Goal: Task Accomplishment & Management: Manage account settings

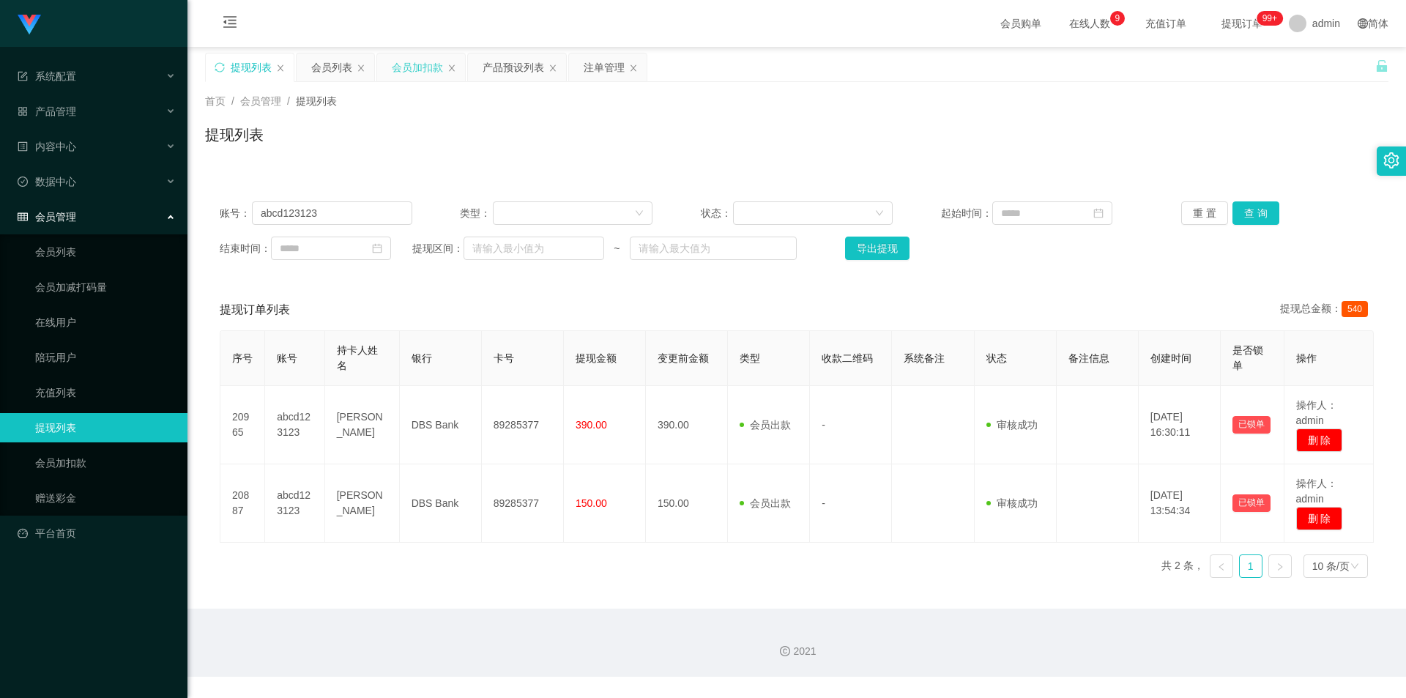
click at [420, 68] on div "会员加扣款" at bounding box center [417, 67] width 51 height 28
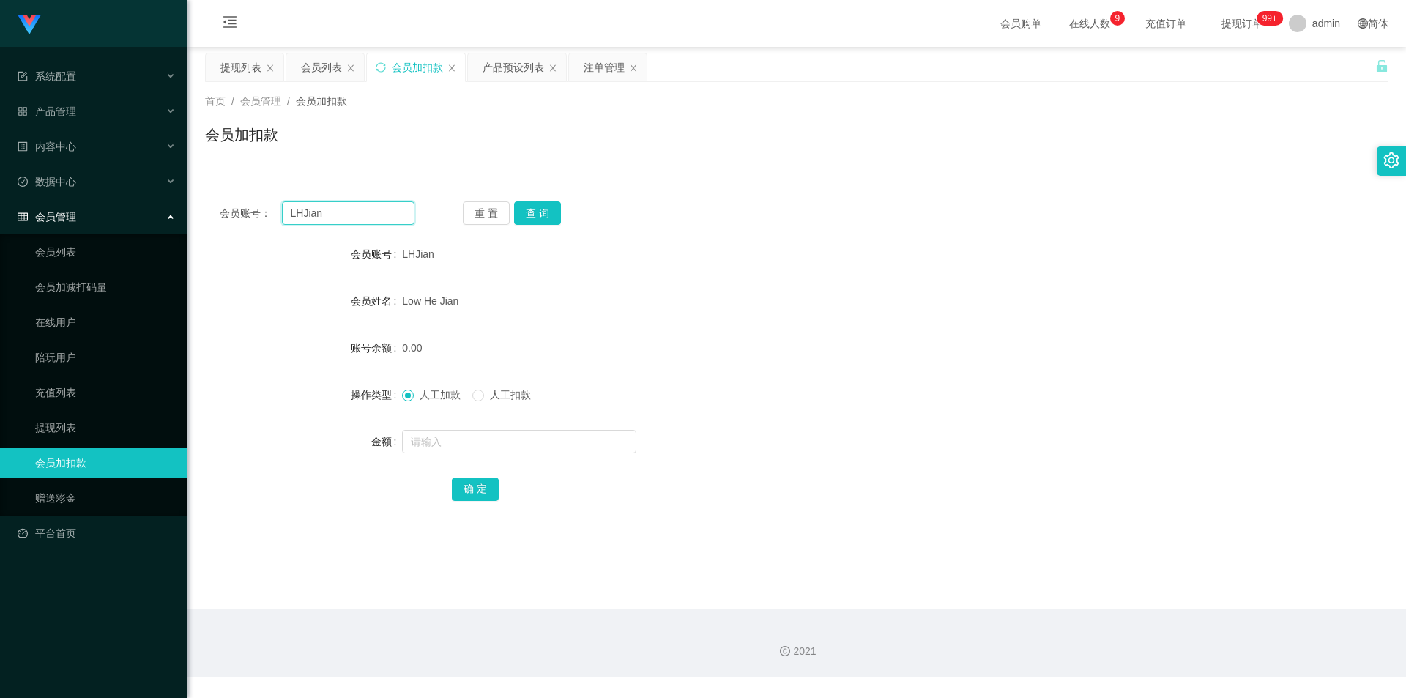
drag, startPoint x: 352, startPoint y: 215, endPoint x: 14, endPoint y: 202, distance: 338.5
click at [14, 202] on section "系统配置 系统配置列表 管理员列表 管理员分组 支付通道 产品管理 产品列表 产品预设列表 开奖记录 注单管理 即时注单 内容中心 数据中心 会员管理 会员列…" at bounding box center [703, 338] width 1406 height 677
paste input "ubu0715"
type input "Lubu0715"
click at [535, 214] on button "查 询" at bounding box center [537, 212] width 47 height 23
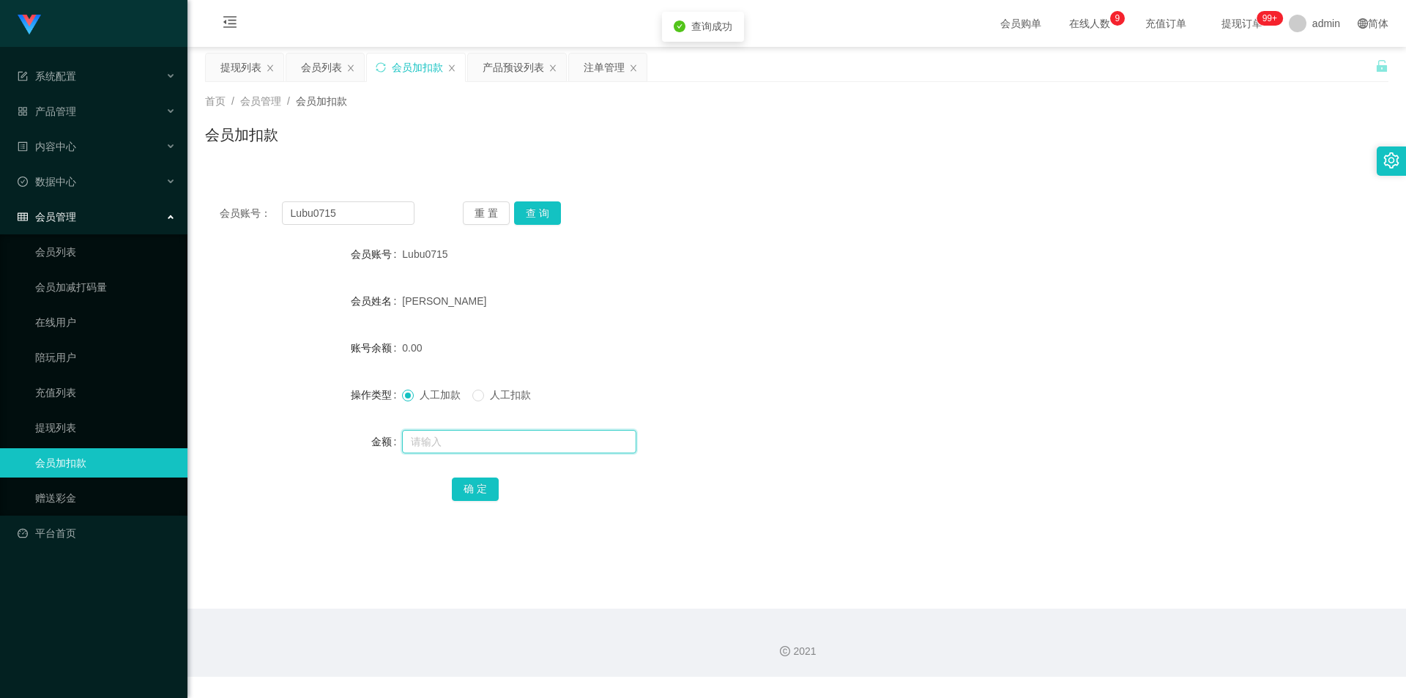
click at [420, 445] on input "text" at bounding box center [519, 441] width 234 height 23
type input "500"
click at [474, 480] on button "确 定" at bounding box center [475, 488] width 47 height 23
drag, startPoint x: 1014, startPoint y: 372, endPoint x: 1020, endPoint y: 367, distance: 7.8
click at [1014, 372] on form "会员账号 Lubu0715 会员姓名 [PERSON_NAME] HANG 账号余额 500.00 操作类型 人工加款 人工扣款 金额 确 定" at bounding box center [796, 371] width 1183 height 264
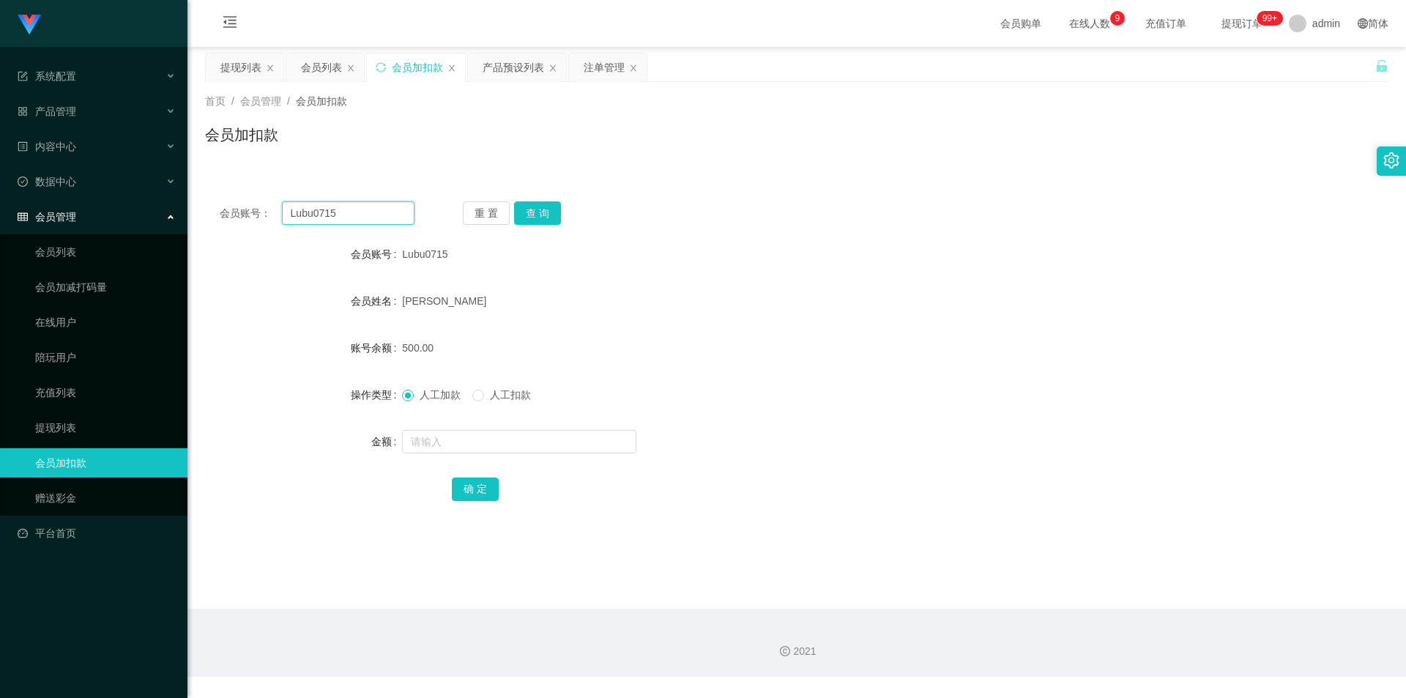
drag, startPoint x: 351, startPoint y: 207, endPoint x: 0, endPoint y: 199, distance: 351.6
click at [0, 200] on section "系统配置 系统配置列表 管理员列表 管理员分组 支付通道 产品管理 产品列表 产品预设列表 开奖记录 注单管理 即时注单 内容中心 数据中心 会员管理 会员列…" at bounding box center [703, 338] width 1406 height 677
click at [320, 67] on div "会员列表" at bounding box center [321, 67] width 41 height 28
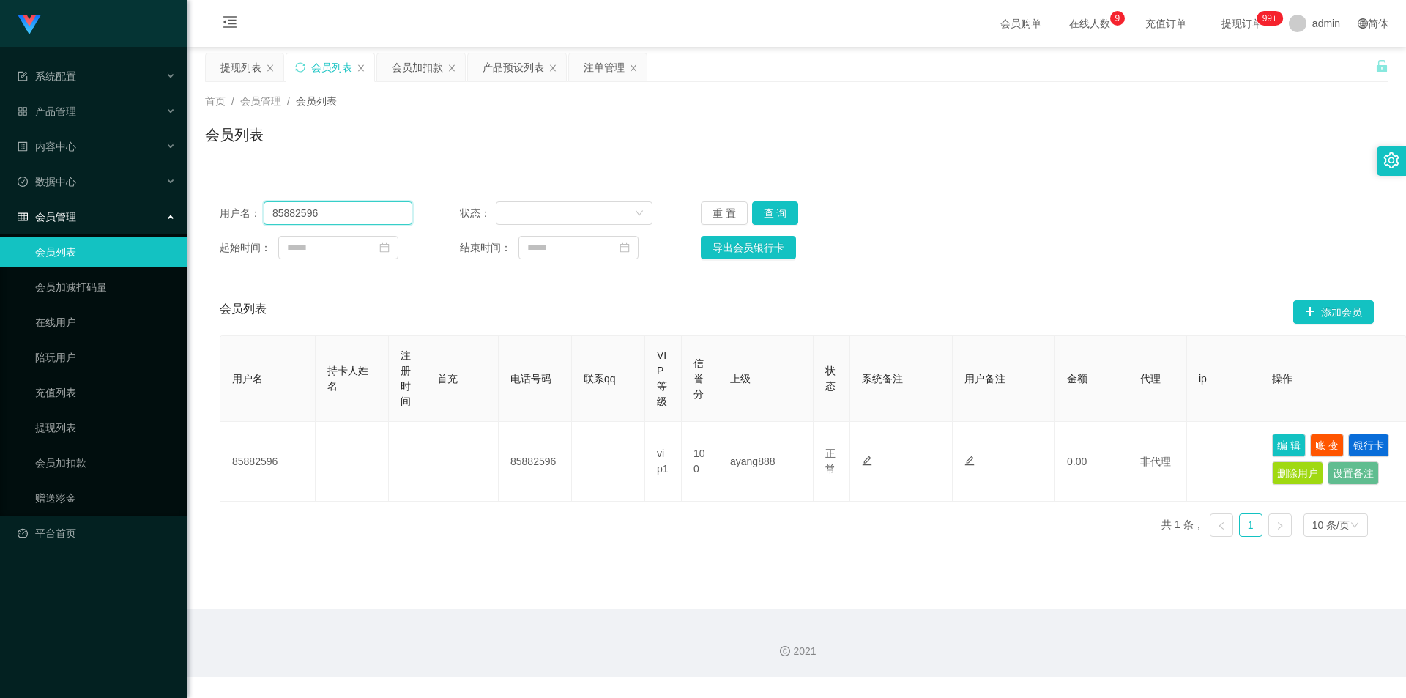
drag, startPoint x: 365, startPoint y: 213, endPoint x: 0, endPoint y: 215, distance: 365.4
click at [0, 214] on section "系统配置 系统配置列表 管理员列表 管理员分组 支付通道 产品管理 产品列表 产品预设列表 开奖记录 注单管理 即时注单 内容中心 数据中心 会员管理 会员列…" at bounding box center [703, 338] width 1406 height 677
paste input "Lubu0715"
type input "Lubu0715"
click at [781, 212] on button "查 询" at bounding box center [775, 212] width 47 height 23
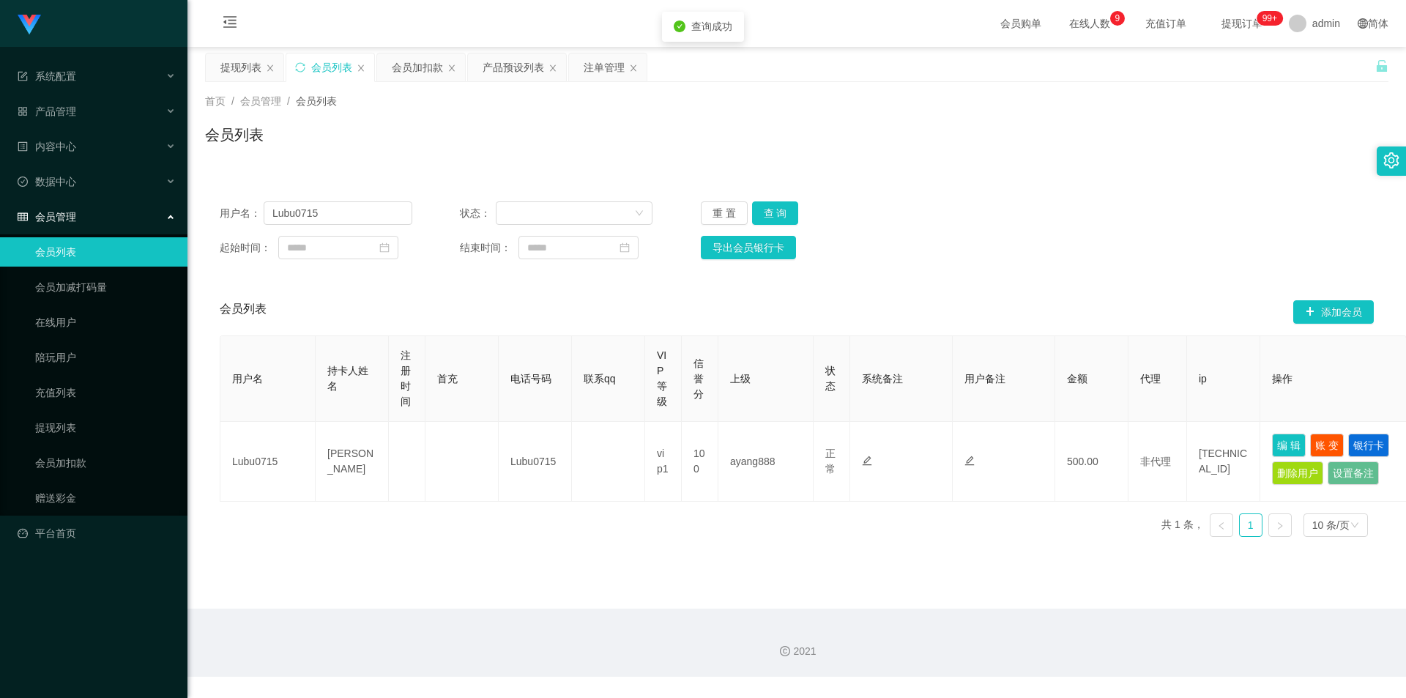
drag, startPoint x: 1037, startPoint y: 200, endPoint x: 1107, endPoint y: 176, distance: 74.3
click at [1038, 199] on div "用户名： Lubu0715 状态： 重 置 查 询 起始时间： 结束时间： 导出会员银行卡" at bounding box center [796, 230] width 1183 height 87
click at [584, 64] on div "注单管理" at bounding box center [604, 67] width 41 height 28
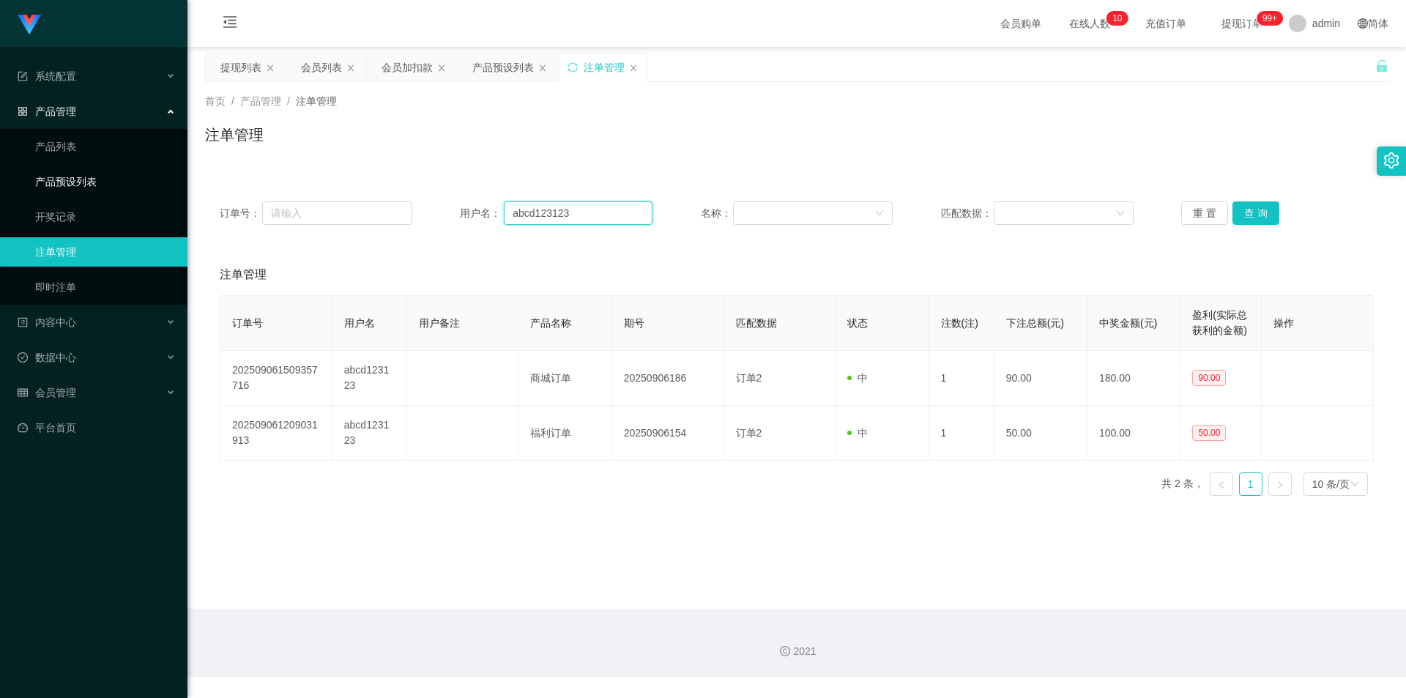
drag, startPoint x: 286, startPoint y: 197, endPoint x: 31, endPoint y: 182, distance: 256.0
click at [31, 182] on section "系统配置 系统配置列表 管理员列表 管理员分组 支付通道 产品管理 产品列表 产品预设列表 开奖记录 注单管理 即时注单 内容中心 数据中心 会员管理 会员列…" at bounding box center [703, 338] width 1406 height 677
paste input "85882596"
type input "85882596"
click at [1254, 226] on div "订单号： 用户名： 85882596 名称： 匹配数据： 重 置 查 询" at bounding box center [796, 213] width 1183 height 53
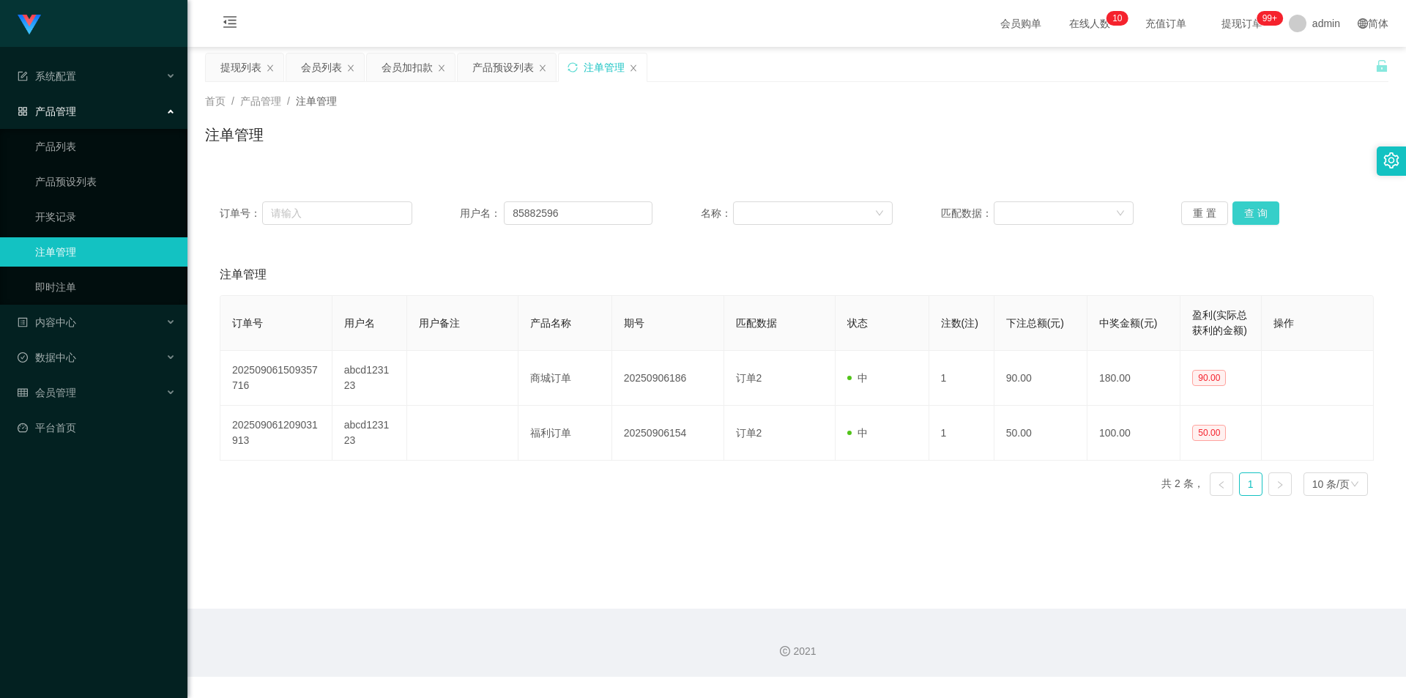
click at [1254, 220] on button "查 询" at bounding box center [1255, 212] width 47 height 23
click at [1243, 193] on div "订单号： 用户名： 85882596 名称： 匹配数据： 重 置 查 询" at bounding box center [796, 213] width 1183 height 53
click at [1076, 117] on div "首页 / 产品管理 / 注单管理 / 注单管理" at bounding box center [796, 126] width 1183 height 64
click at [803, 134] on div "注单管理" at bounding box center [796, 141] width 1183 height 34
click at [573, 95] on div "首页 / 产品管理 / 注单管理 /" at bounding box center [796, 101] width 1183 height 15
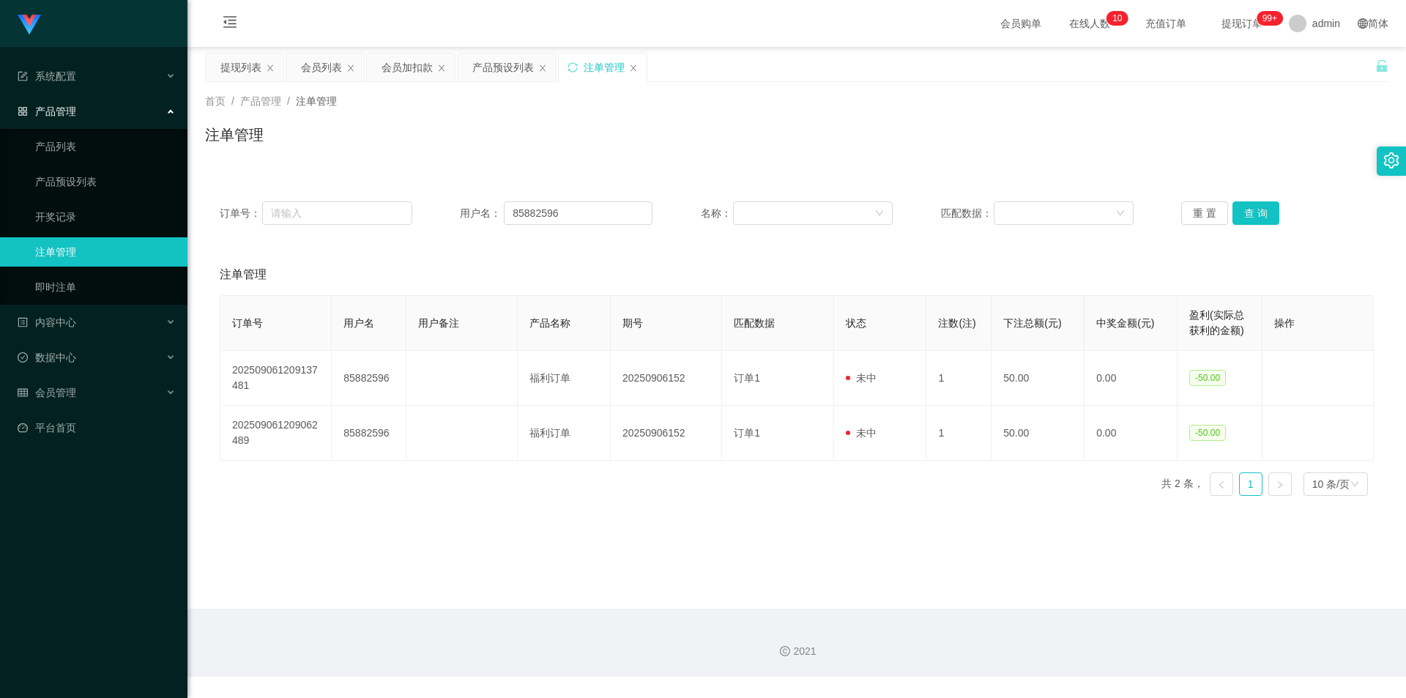
drag, startPoint x: 864, startPoint y: 134, endPoint x: 877, endPoint y: 134, distance: 12.4
click at [877, 134] on div "注单管理" at bounding box center [796, 141] width 1183 height 34
click at [516, 139] on div "注单管理" at bounding box center [796, 141] width 1183 height 34
click at [228, 67] on div "提现列表" at bounding box center [240, 67] width 41 height 28
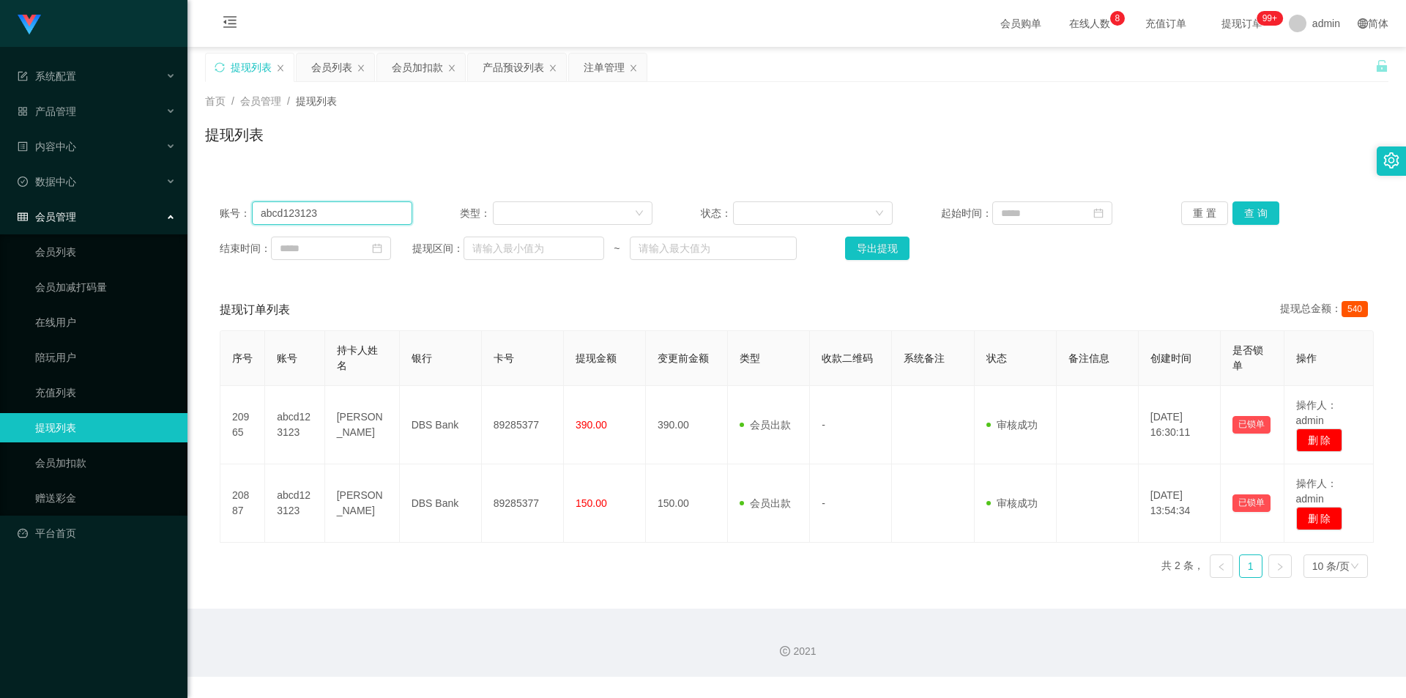
drag, startPoint x: 330, startPoint y: 212, endPoint x: 0, endPoint y: 197, distance: 329.9
click at [0, 197] on section "系统配置 系统配置列表 管理员列表 管理员分组 支付通道 产品管理 产品列表 产品预设列表 开奖记录 注单管理 即时注单 内容中心 数据中心 会员管理 会员列…" at bounding box center [703, 338] width 1406 height 677
paste input "85882596"
type input "85882596"
click at [1259, 209] on button "查 询" at bounding box center [1255, 212] width 47 height 23
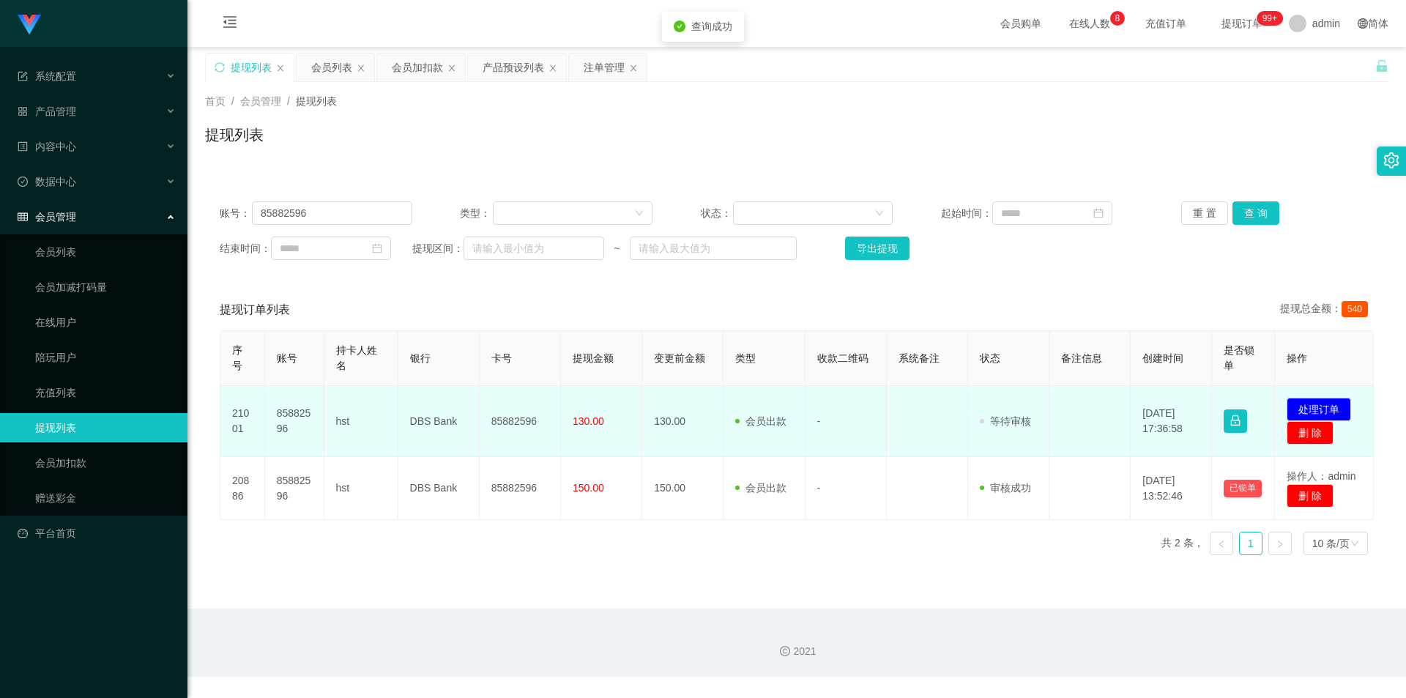
click at [509, 425] on td "85882596" at bounding box center [520, 421] width 81 height 71
copy td "85882596"
click at [1329, 411] on button "处理订单" at bounding box center [1319, 409] width 64 height 23
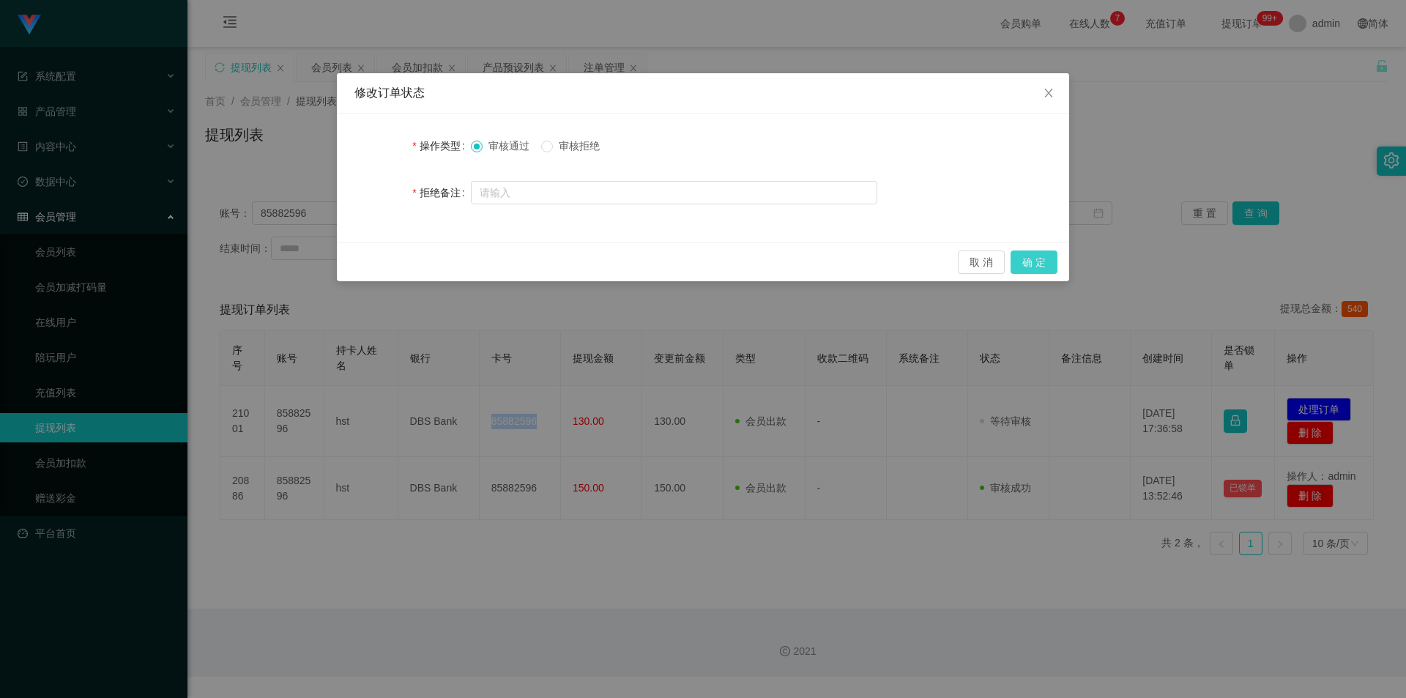
click at [1043, 262] on button "确 定" at bounding box center [1034, 261] width 47 height 23
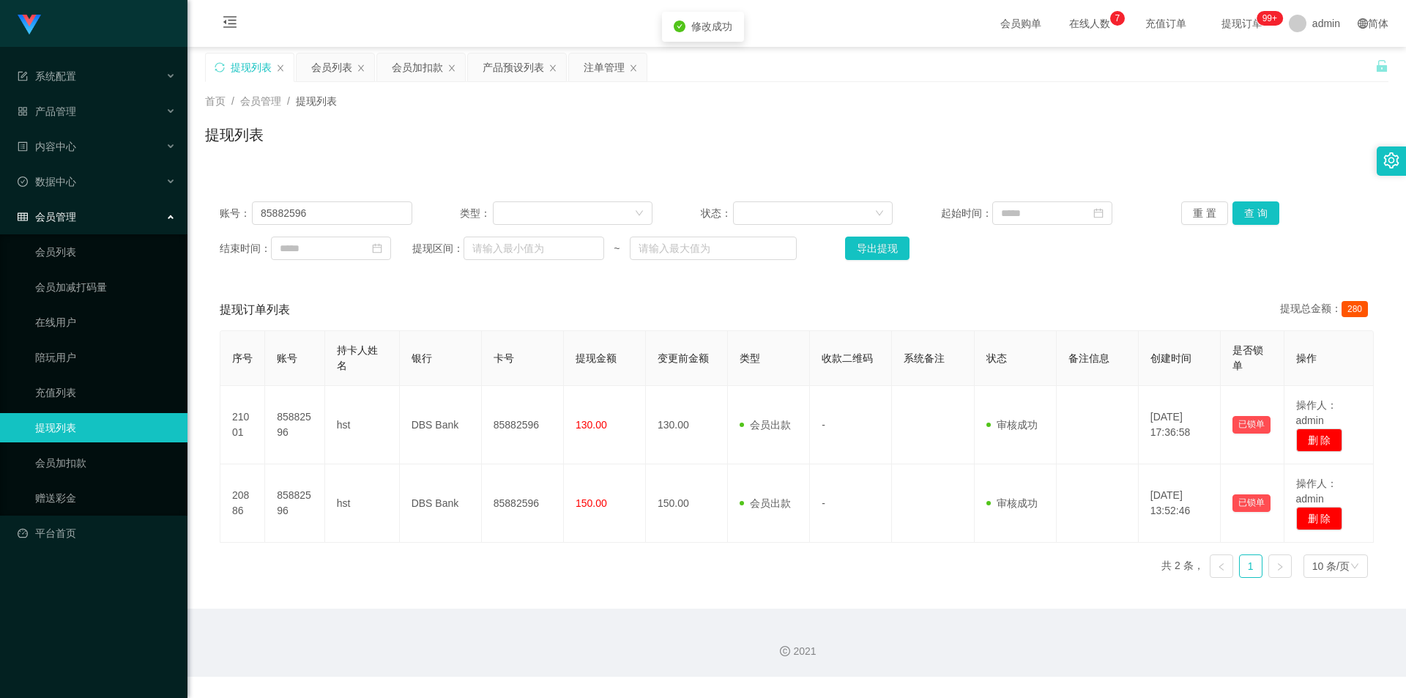
click at [1194, 152] on div "提现列表" at bounding box center [796, 141] width 1183 height 34
